Goal: Task Accomplishment & Management: Use online tool/utility

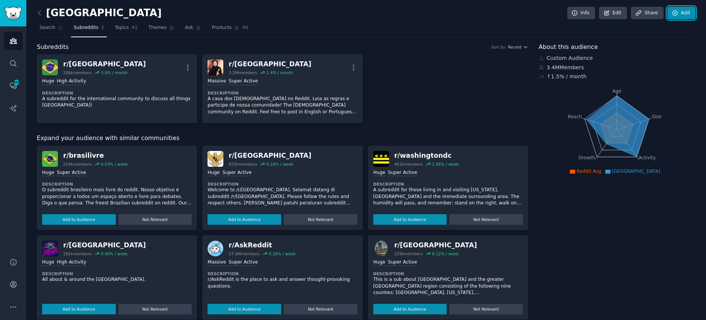
click at [678, 12] on link "Add" at bounding box center [682, 13] width 28 height 13
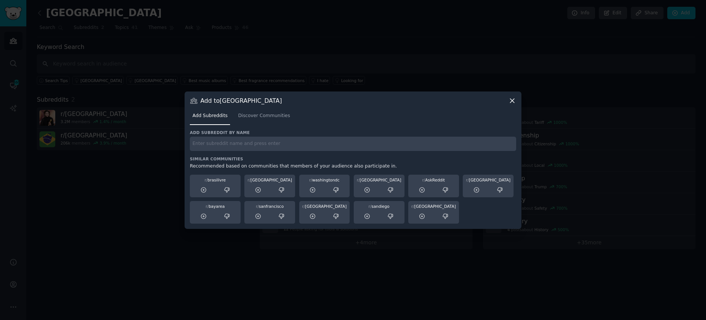
click at [303, 141] on input "text" at bounding box center [353, 144] width 326 height 15
type input "랴"
type input "filmes"
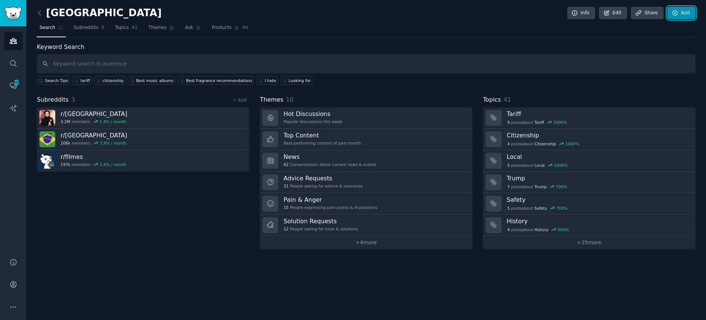
click at [686, 11] on link "Add" at bounding box center [682, 13] width 28 height 13
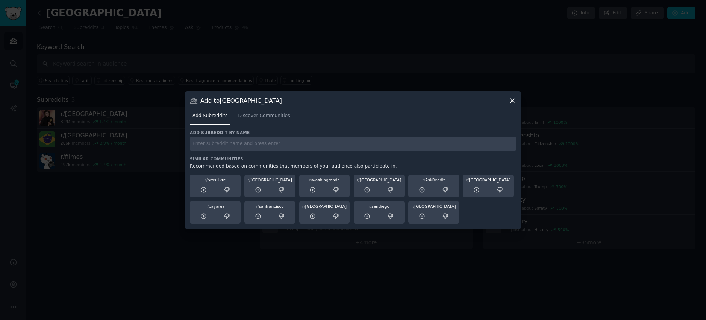
click at [211, 146] on input "text" at bounding box center [353, 144] width 326 height 15
paste input "r/jovemnerd"
type input "r/jovemnerd"
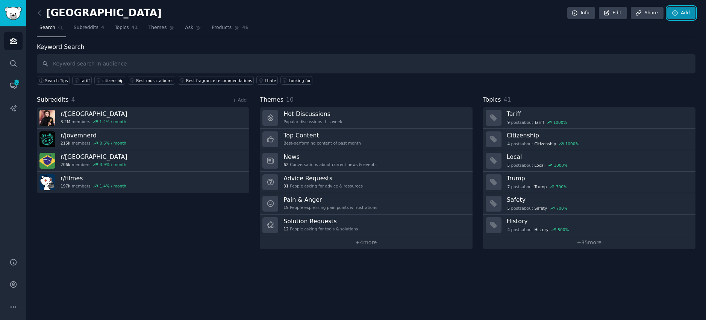
click at [691, 12] on link "Add" at bounding box center [682, 13] width 28 height 13
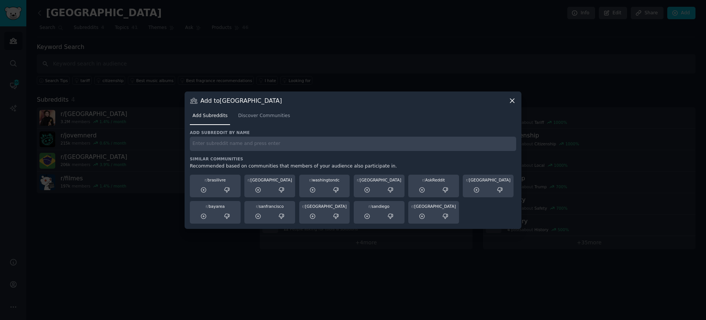
click at [235, 149] on input "text" at bounding box center [353, 144] width 326 height 15
paste input "r/cinemabrasileiro"
type input "r/cinemabrasileiro"
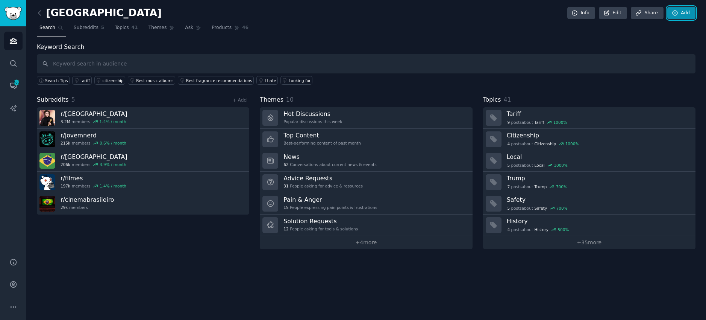
click at [679, 15] on icon at bounding box center [675, 13] width 7 height 7
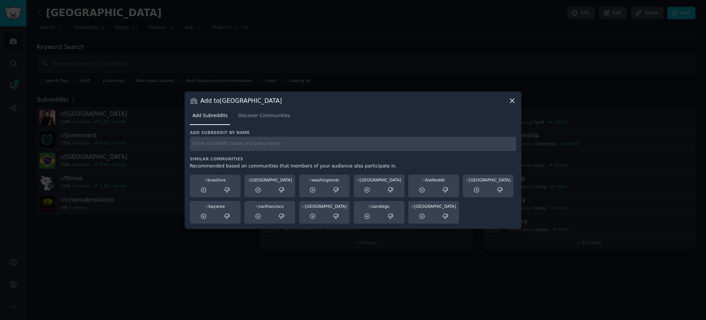
click at [274, 146] on input "text" at bounding box center [353, 144] width 326 height 15
paste input "r/saopaulo"
type input "r/saopaulo"
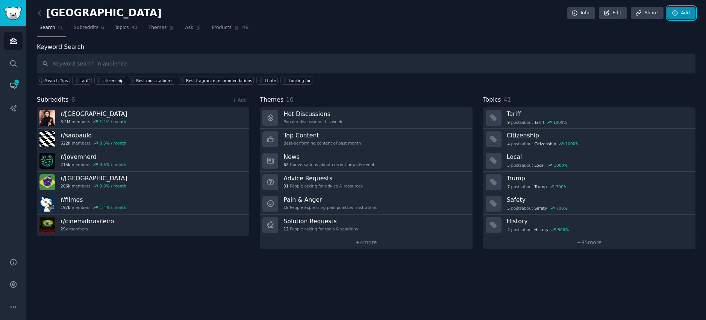
click at [688, 13] on link "Add" at bounding box center [682, 13] width 28 height 13
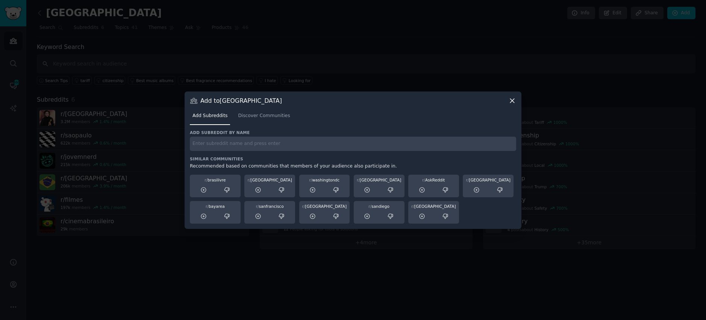
click at [208, 146] on input "text" at bounding box center [353, 144] width 326 height 15
paste input "r/brasilivre"
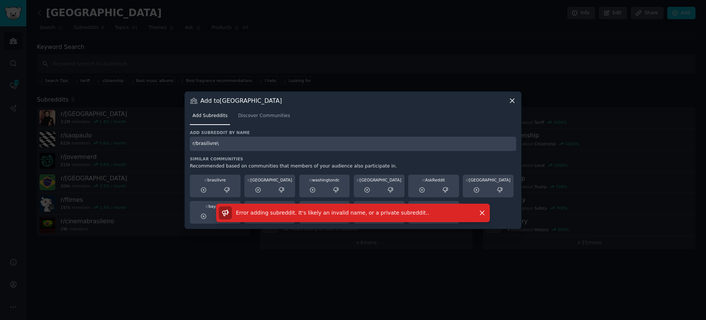
click at [222, 141] on input "r/brasilivre\" at bounding box center [353, 144] width 326 height 15
type input "r/brasilivre"
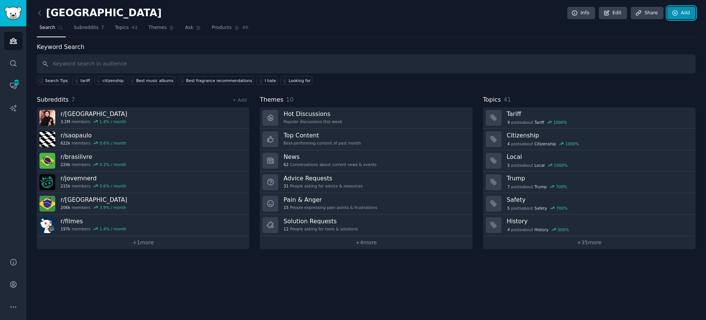
click at [677, 15] on icon at bounding box center [675, 13] width 5 height 5
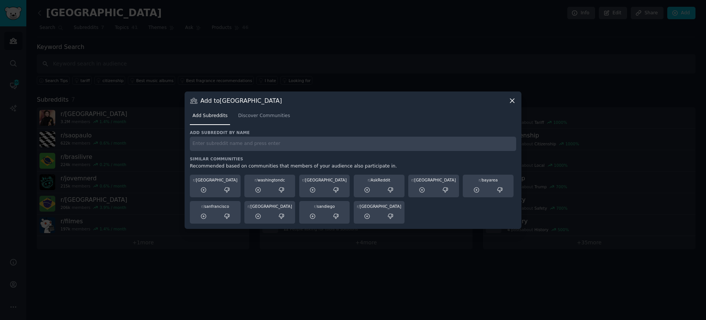
click at [204, 145] on input "text" at bounding box center [353, 144] width 326 height 15
paste input "r/filmeseseries"
type input "r/filmeseseries"
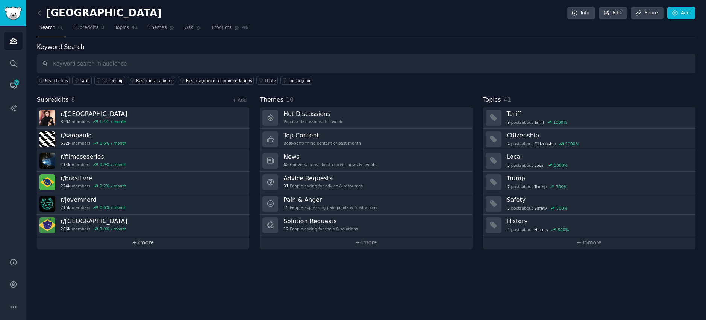
click at [116, 245] on link "+ 2 more" at bounding box center [143, 242] width 213 height 13
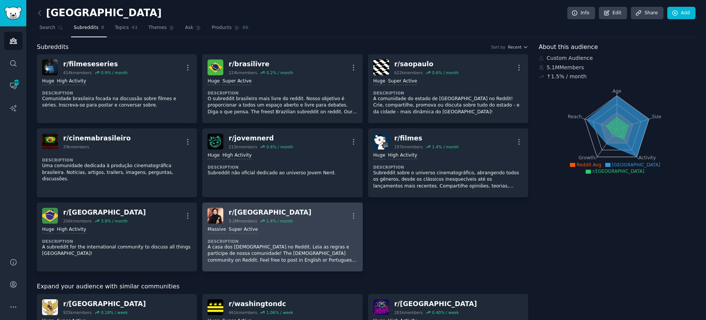
click at [295, 234] on div "Massive Super Active Description A casa dos brasileiros no Reddit. Leia as regr…" at bounding box center [283, 244] width 150 height 43
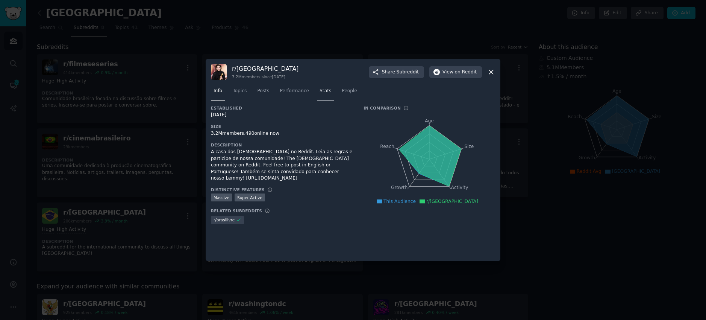
click at [322, 90] on span "Stats" at bounding box center [326, 91] width 12 height 7
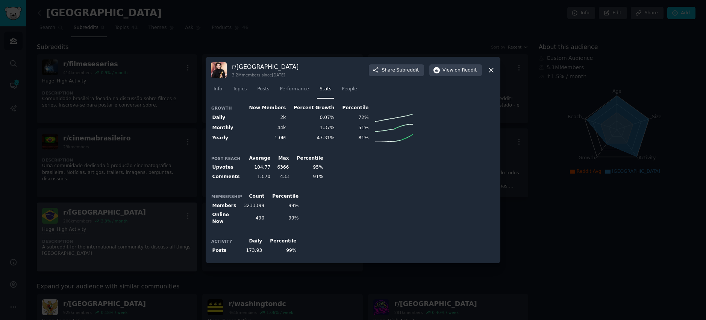
click at [117, 213] on div at bounding box center [353, 160] width 706 height 320
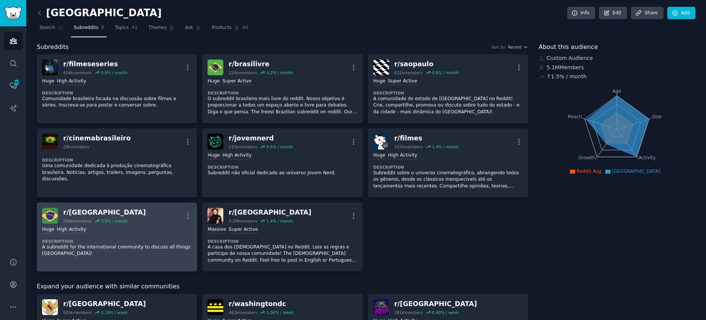
click at [147, 227] on div "Huge High Activity" at bounding box center [117, 229] width 150 height 7
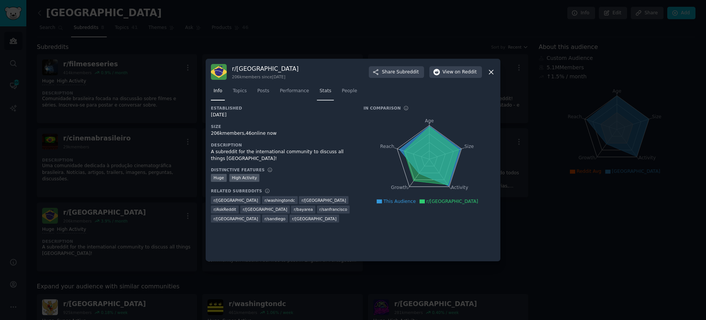
click at [317, 91] on link "Stats" at bounding box center [325, 92] width 17 height 15
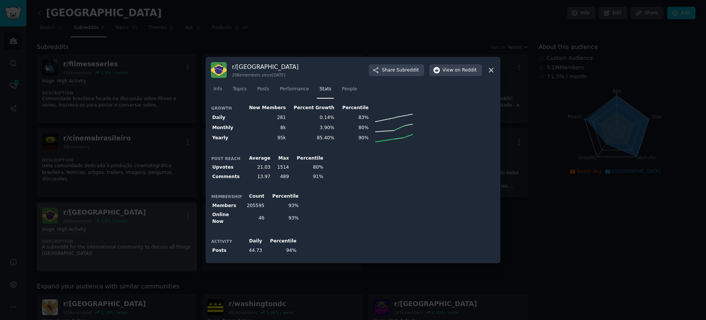
click at [131, 203] on div at bounding box center [353, 160] width 706 height 320
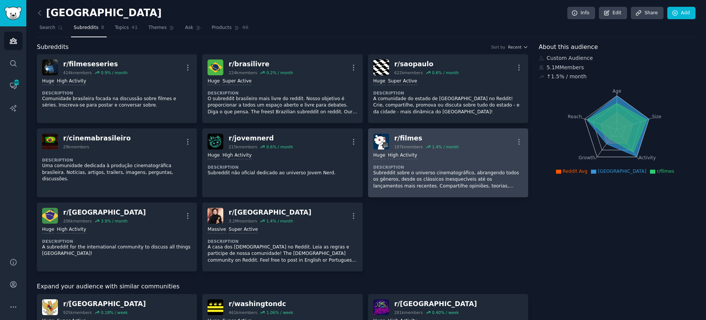
click at [413, 179] on p "Subreddit sobre o universo cinematográfico, abrangendo todos os gêneros, desde …" at bounding box center [448, 180] width 150 height 20
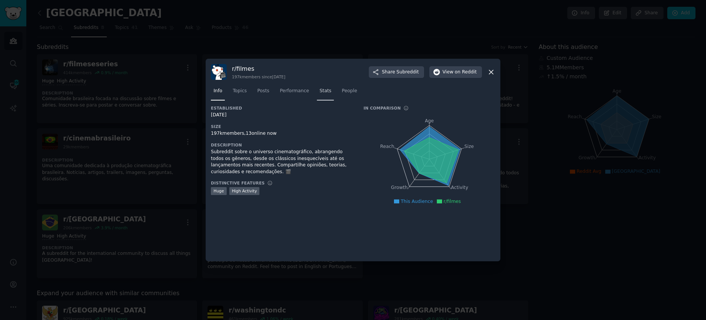
click at [324, 89] on link "Stats" at bounding box center [325, 92] width 17 height 15
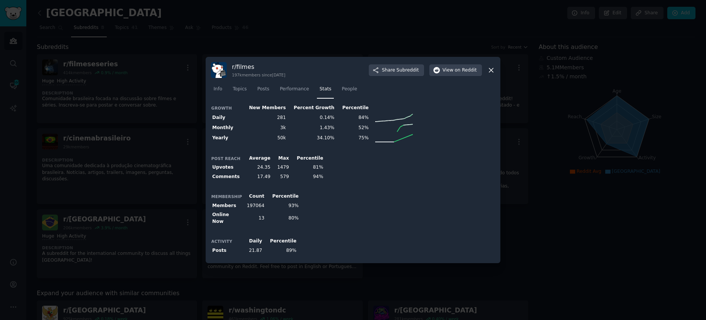
click at [106, 199] on div at bounding box center [353, 160] width 706 height 320
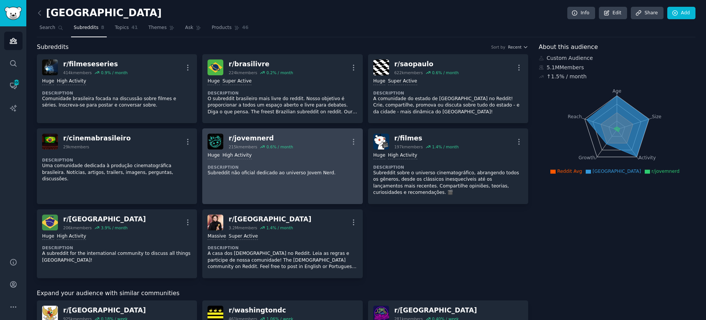
click at [309, 177] on div "Huge High Activity Description Subreddit não oficial dedicado ao universo Jovem…" at bounding box center [283, 163] width 150 height 29
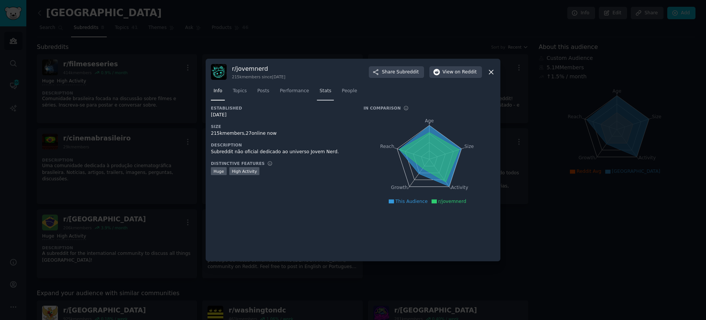
click at [320, 88] on span "Stats" at bounding box center [326, 91] width 12 height 7
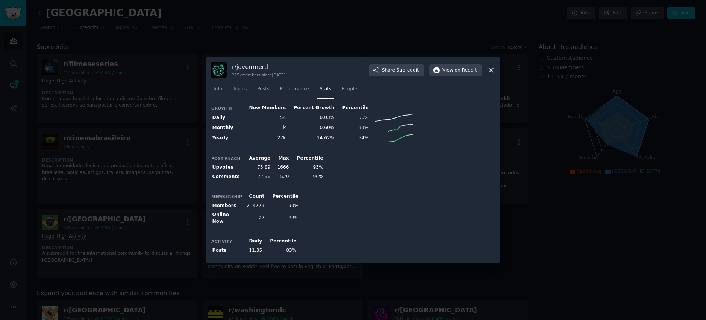
click at [102, 156] on div at bounding box center [353, 160] width 706 height 320
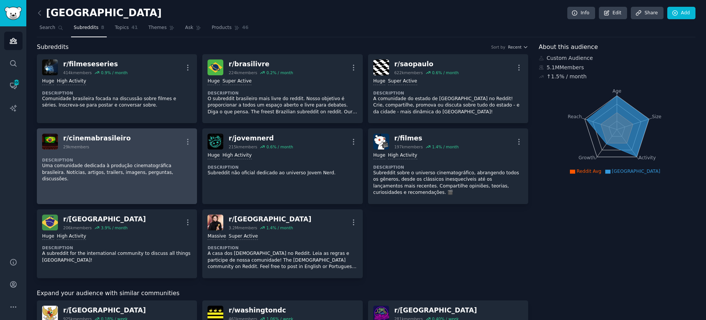
click at [134, 181] on link "r/ cinemabrasileiro 29k members More Description Uma comunidade dedicada à prod…" at bounding box center [117, 166] width 160 height 76
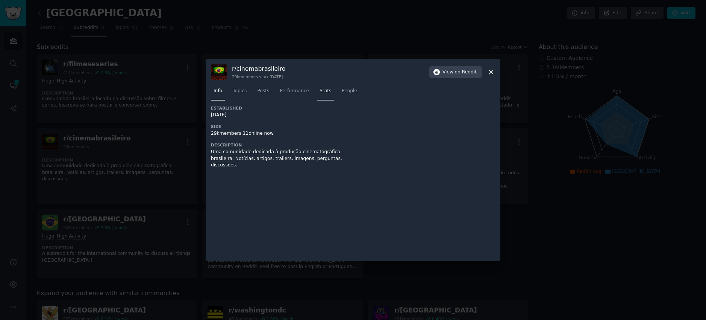
click at [317, 94] on link "Stats" at bounding box center [325, 92] width 17 height 15
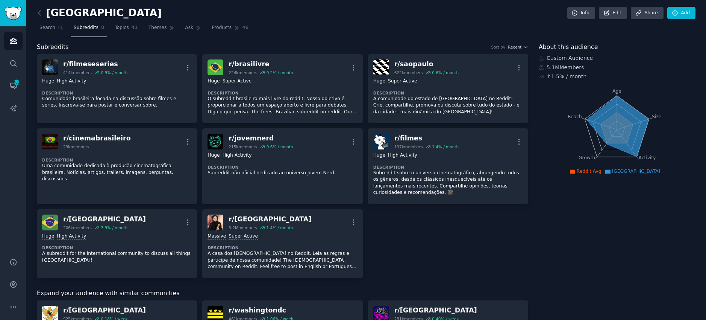
drag, startPoint x: 539, startPoint y: 234, endPoint x: 510, endPoint y: 205, distance: 40.4
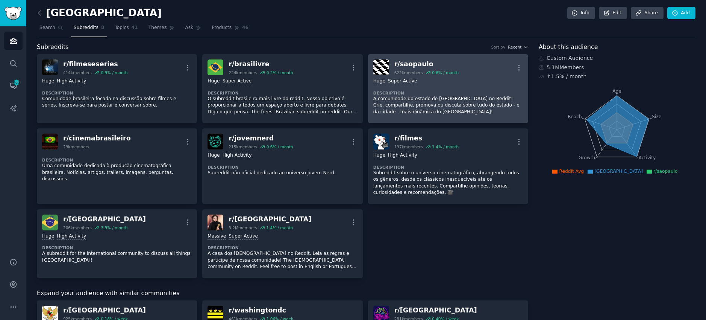
click at [417, 98] on p "A comunidade do estado de [GEOGRAPHIC_DATA] no Reddit! Crie, compartilhe, promo…" at bounding box center [448, 106] width 150 height 20
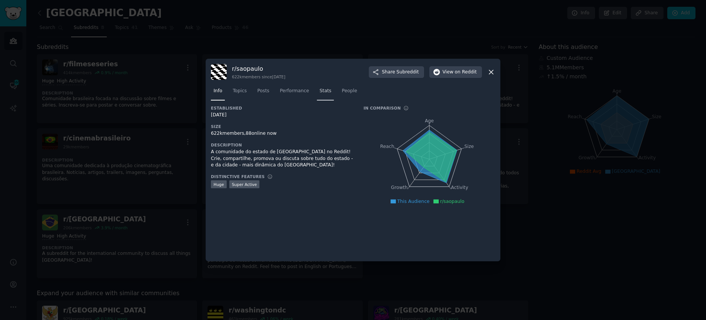
click at [320, 88] on span "Stats" at bounding box center [326, 91] width 12 height 7
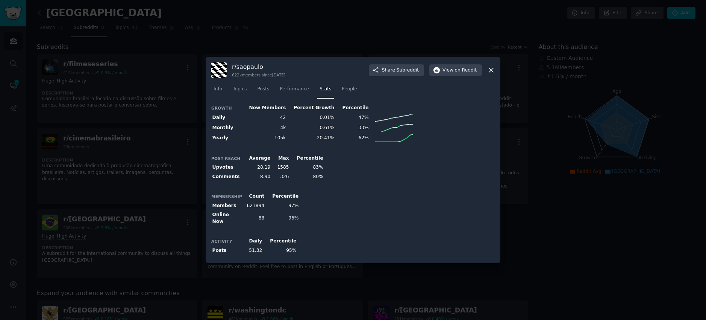
click at [540, 159] on div at bounding box center [353, 160] width 706 height 320
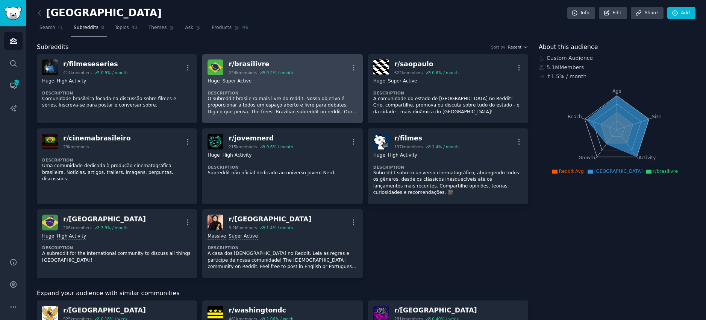
click at [302, 107] on p "O subreddit brasileiro mais livre do reddit. Nosso objetivo é proporcionar a to…" at bounding box center [283, 106] width 150 height 20
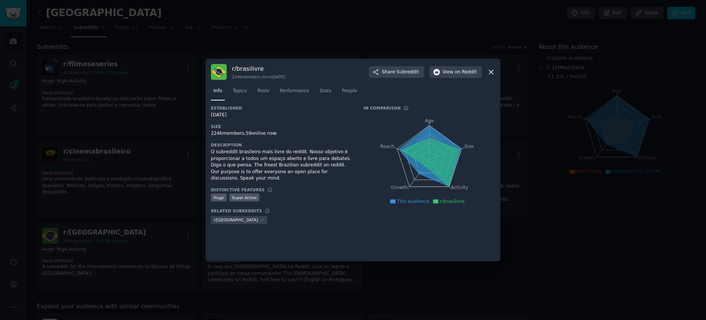
click at [308, 91] on nav "Info Topics Posts Performance Stats People" at bounding box center [353, 92] width 284 height 15
click at [320, 90] on span "Stats" at bounding box center [326, 91] width 12 height 7
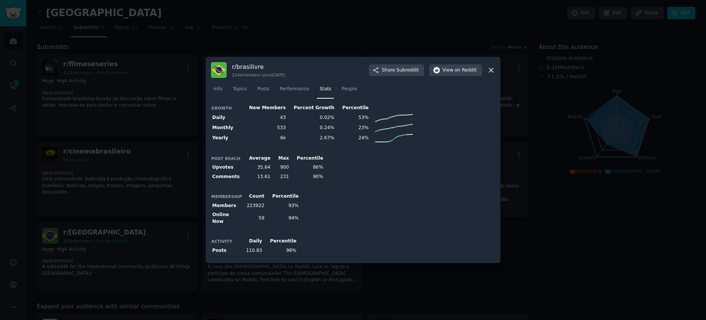
drag, startPoint x: 149, startPoint y: 135, endPoint x: 152, endPoint y: 130, distance: 5.2
click at [149, 135] on div at bounding box center [353, 160] width 706 height 320
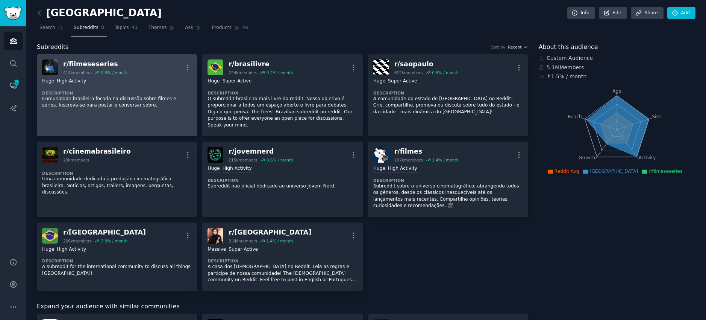
click at [150, 91] on dt "Description" at bounding box center [117, 92] width 150 height 5
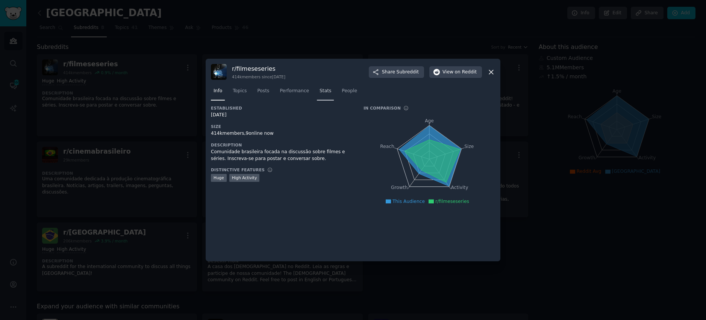
click at [320, 92] on span "Stats" at bounding box center [326, 91] width 12 height 7
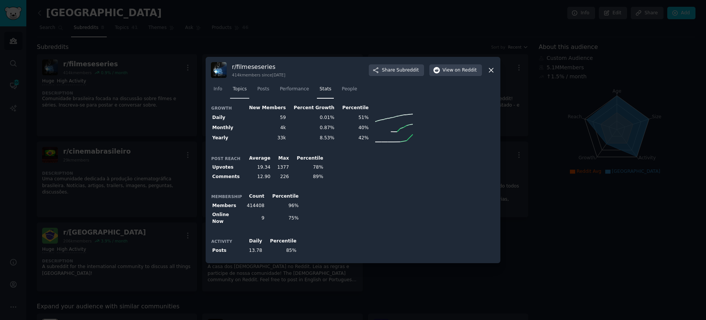
click at [233, 91] on span "Topics" at bounding box center [240, 89] width 14 height 7
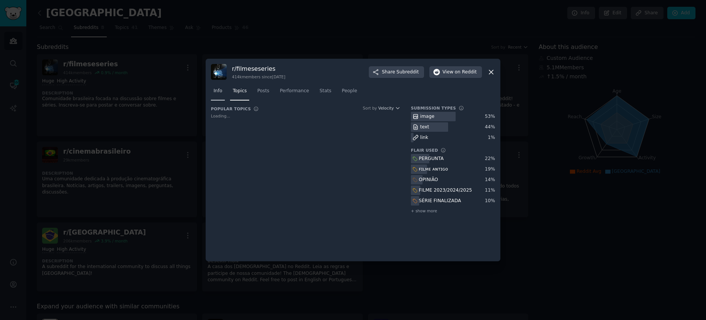
click at [216, 92] on span "Info" at bounding box center [218, 91] width 9 height 7
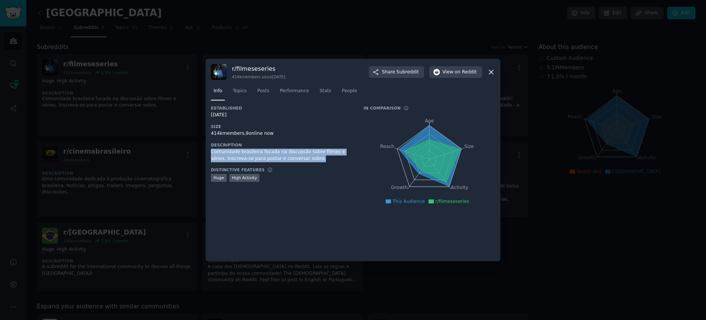
drag, startPoint x: 302, startPoint y: 160, endPoint x: 209, endPoint y: 151, distance: 92.9
click at [209, 151] on div "r/ filmeseseries 414k members since 07/23/2015 Share Subreddit View on Reddit I…" at bounding box center [353, 160] width 295 height 202
copy div "Comunidade brasileira focada na discussão sobre filmes e séries. Inscreva-se pa…"
drag, startPoint x: 627, startPoint y: 201, endPoint x: 616, endPoint y: 201, distance: 10.2
click at [627, 201] on div at bounding box center [353, 160] width 706 height 320
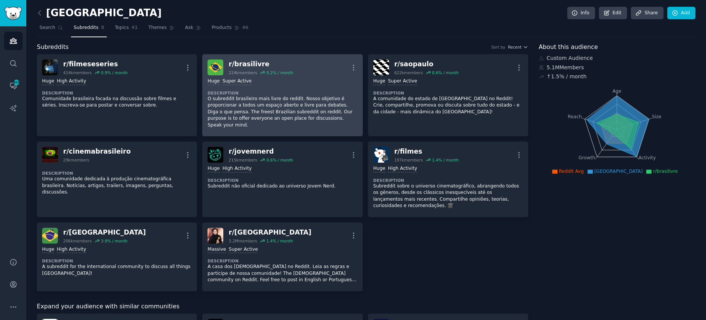
click at [300, 90] on dt "Description" at bounding box center [283, 92] width 150 height 5
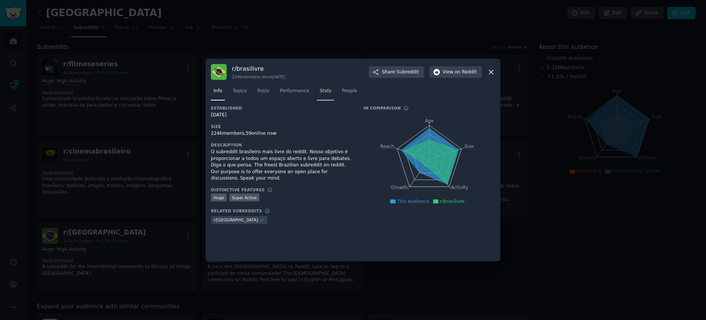
click at [320, 88] on span "Stats" at bounding box center [326, 91] width 12 height 7
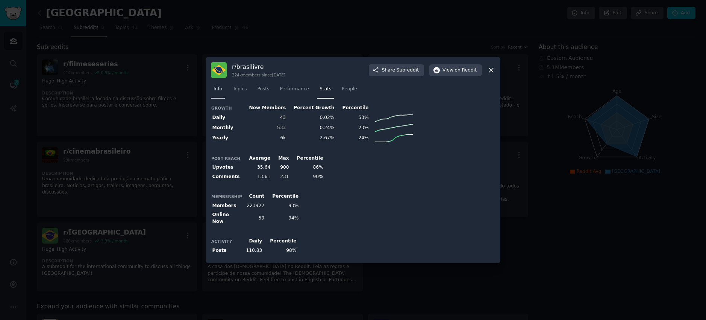
click at [222, 87] on link "Info" at bounding box center [218, 90] width 14 height 15
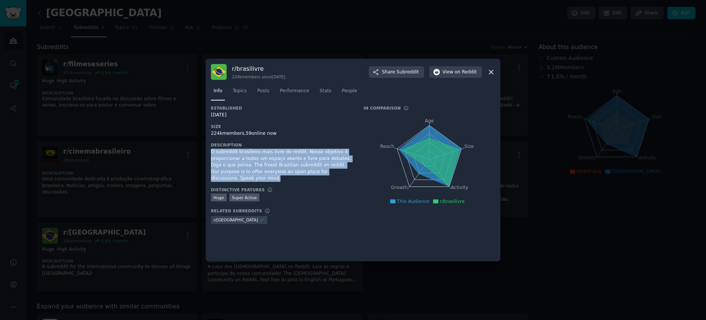
drag, startPoint x: 229, startPoint y: 176, endPoint x: 211, endPoint y: 149, distance: 33.2
click at [211, 149] on div "O subreddit brasileiro mais livre do reddit. Nosso objetivo é proporcionar a to…" at bounding box center [282, 165] width 142 height 33
copy div "O subreddit brasileiro mais livre do reddit. Nosso objetivo é proporcionar a to…"
click at [493, 70] on icon at bounding box center [491, 72] width 4 height 4
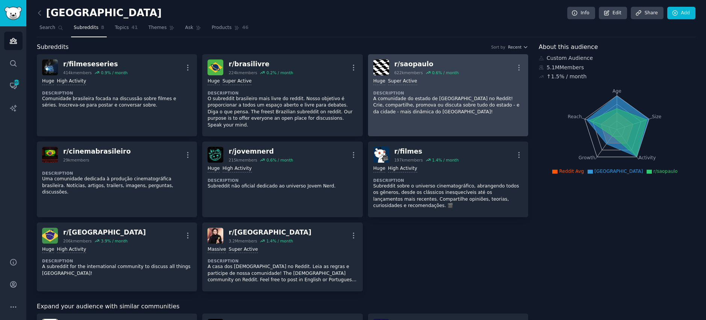
click at [475, 92] on dt "Description" at bounding box center [448, 92] width 150 height 5
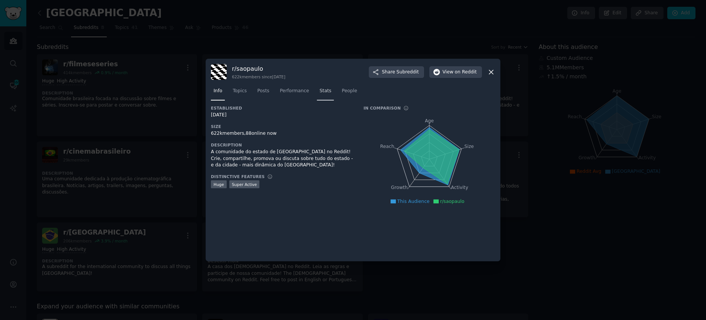
click at [317, 93] on link "Stats" at bounding box center [325, 92] width 17 height 15
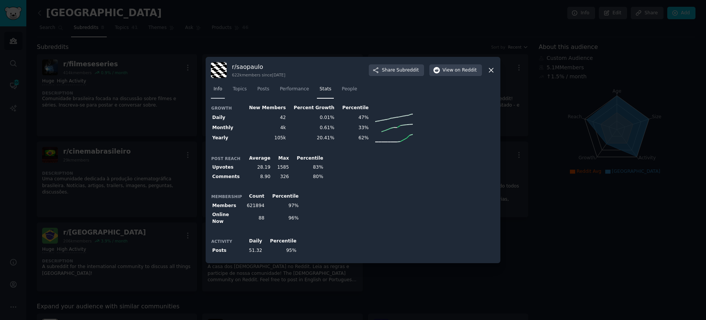
click at [221, 93] on span "Info" at bounding box center [218, 89] width 9 height 7
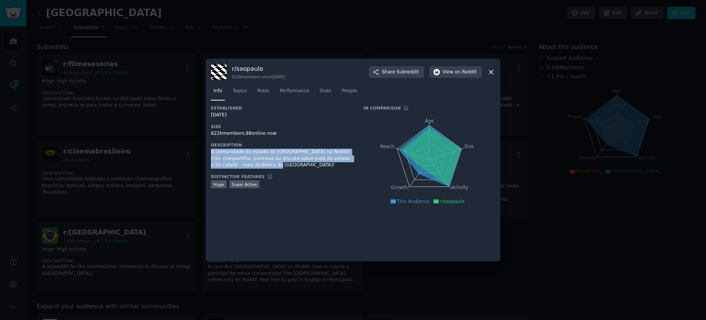
drag, startPoint x: 285, startPoint y: 166, endPoint x: 208, endPoint y: 150, distance: 78.8
click at [208, 150] on div "r/ saopaulo 622k members since 03/03/2010 Share Subreddit View on Reddit Info T…" at bounding box center [353, 160] width 295 height 202
copy div "A comunidade do estado de [GEOGRAPHIC_DATA] no Reddit! Crie, compartilhe, promo…"
click at [492, 71] on icon at bounding box center [491, 72] width 8 height 8
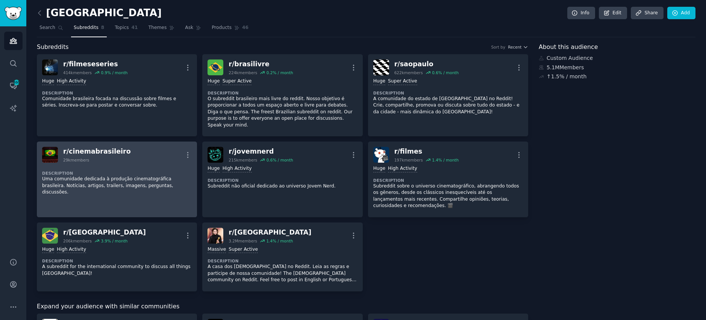
click at [122, 182] on div "Description Uma comunidade dedicada à produção cinematográfica brasileira. Notí…" at bounding box center [117, 180] width 150 height 36
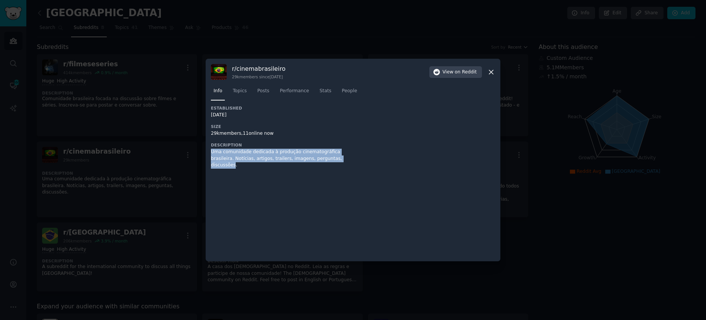
drag, startPoint x: 330, startPoint y: 161, endPoint x: 211, endPoint y: 152, distance: 118.8
click at [211, 152] on div "Uma comunidade dedicada à produção cinematográfica brasileira. Notícias, artigo…" at bounding box center [282, 159] width 142 height 20
copy div "Uma comunidade dedicada à produção cinematográfica brasileira. Notícias, artigo…"
click at [442, 242] on div "Established 10/03/2020 Size 29k members, 11 online now Description Uma comunida…" at bounding box center [353, 180] width 284 height 150
click at [549, 245] on div at bounding box center [353, 160] width 706 height 320
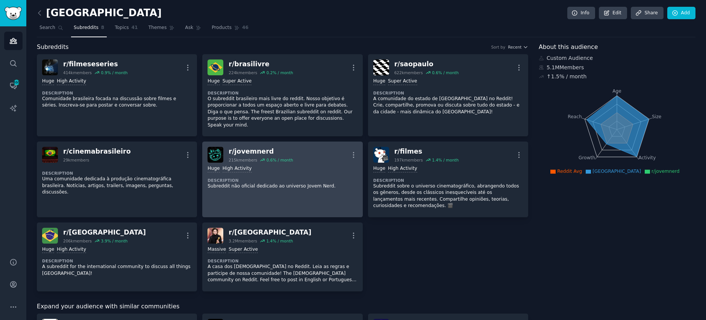
click at [316, 184] on div "Huge High Activity Description Subreddit não oficial dedicado ao universo Jovem…" at bounding box center [283, 176] width 150 height 29
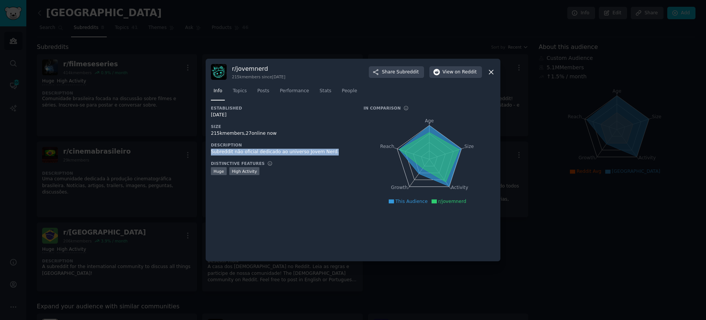
drag, startPoint x: 330, startPoint y: 152, endPoint x: 211, endPoint y: 152, distance: 118.5
click at [211, 152] on div "Subreddit não oficial dedicado ao universo Jovem Nerd." at bounding box center [282, 152] width 142 height 7
drag, startPoint x: 554, startPoint y: 216, endPoint x: 505, endPoint y: 240, distance: 54.3
click at [554, 216] on div at bounding box center [353, 160] width 706 height 320
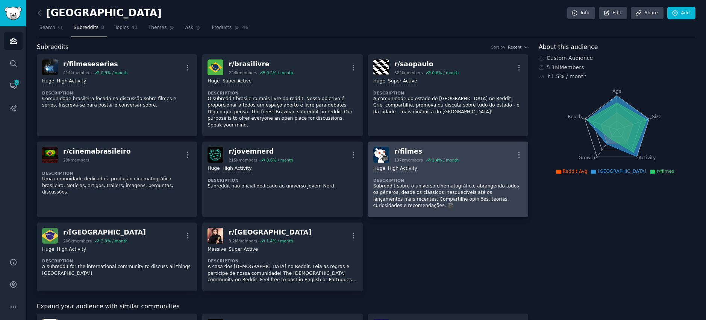
click at [480, 185] on p "Subreddit sobre o universo cinematográfico, abrangendo todos os gêneros, desde …" at bounding box center [448, 196] width 150 height 26
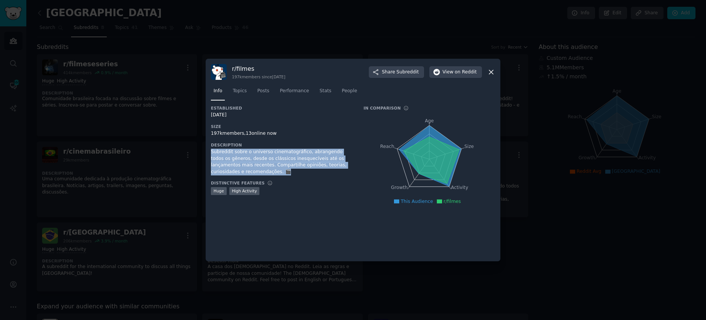
drag, startPoint x: 211, startPoint y: 152, endPoint x: 274, endPoint y: 170, distance: 65.4
click at [274, 170] on div "Subreddit sobre o universo cinematográfico, abrangendo todos os gêneros, desde …" at bounding box center [282, 162] width 142 height 26
copy div "Subreddit sobre o universo cinematográfico, abrangendo todos os gêneros, desde …"
click at [492, 74] on icon at bounding box center [491, 72] width 8 height 8
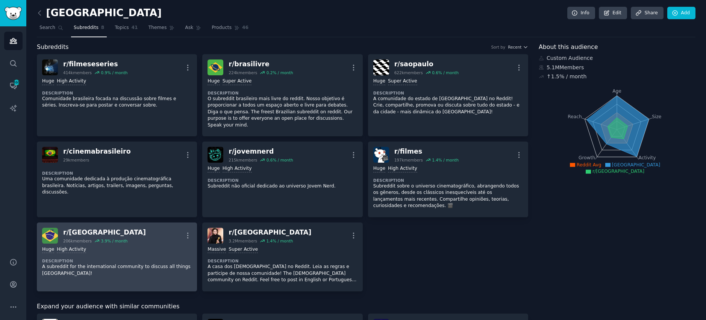
click at [125, 272] on div "Huge High Activity Description A subreddit for the international community to d…" at bounding box center [117, 261] width 150 height 36
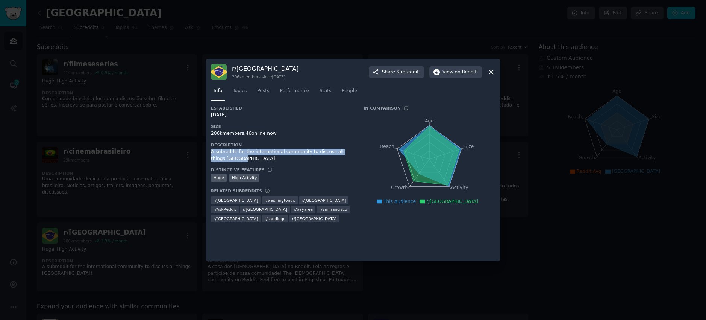
drag, startPoint x: 228, startPoint y: 158, endPoint x: 210, endPoint y: 150, distance: 19.1
click at [210, 150] on div "r/ Brazil 206k members since 09/16/2008 Share Subreddit View on Reddit Info Top…" at bounding box center [353, 160] width 295 height 202
copy div "A subreddit for the international community to discuss all things [GEOGRAPHIC_D…"
click at [539, 183] on div at bounding box center [353, 160] width 706 height 320
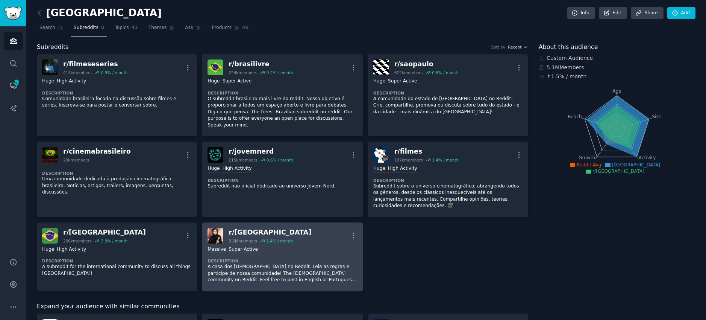
click at [234, 265] on p "A casa dos [DEMOGRAPHIC_DATA] no Reddit. Leia as regras e participe de nossa co…" at bounding box center [283, 273] width 150 height 20
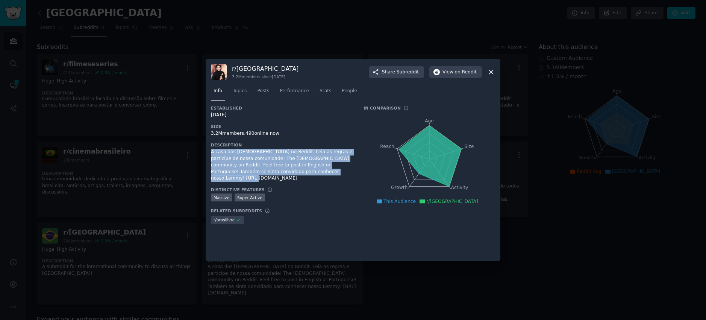
drag, startPoint x: 308, startPoint y: 172, endPoint x: 209, endPoint y: 152, distance: 100.1
click at [209, 152] on div "r/ brasil 3.2M members since 02/15/2008 Share Subreddit View on Reddit Info Top…" at bounding box center [353, 160] width 295 height 202
copy div "A casa dos brasileiros no Reddit. Leia as regras e participe de nossa comunidad…"
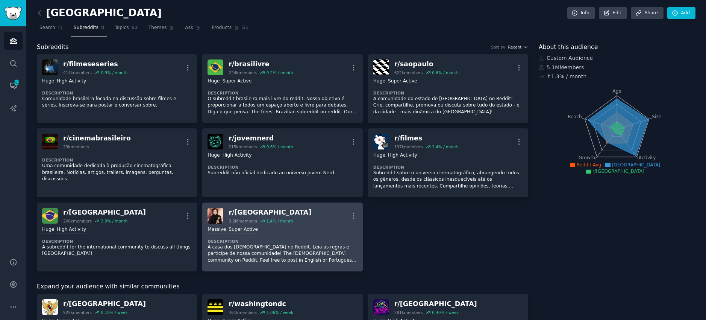
click at [214, 252] on p "A casa dos [DEMOGRAPHIC_DATA] no Reddit. Leia as regras e participe de nossa co…" at bounding box center [283, 254] width 150 height 20
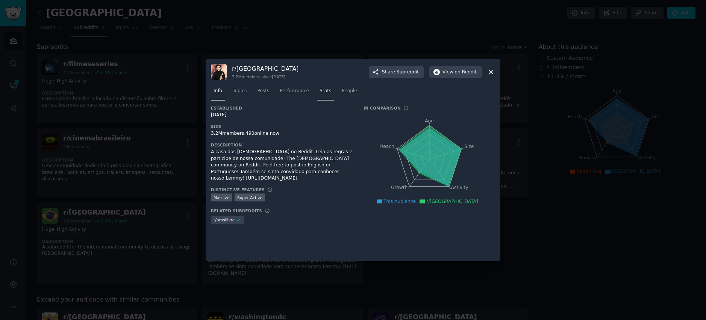
click at [320, 88] on span "Stats" at bounding box center [326, 91] width 12 height 7
